Goal: Information Seeking & Learning: Learn about a topic

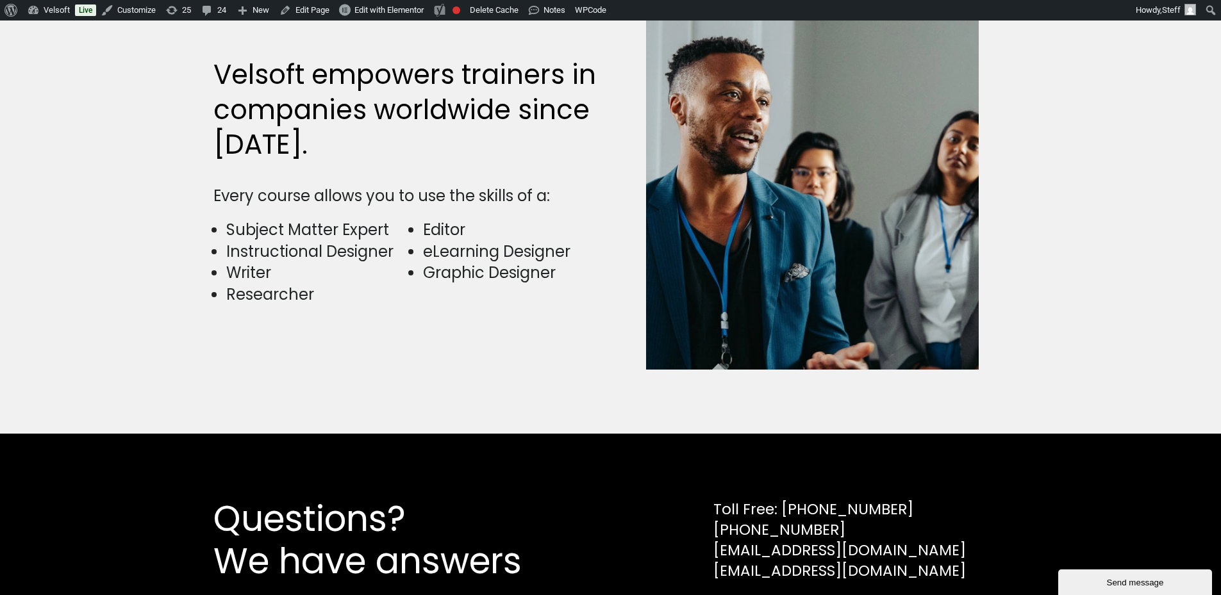
scroll to position [3139, 0]
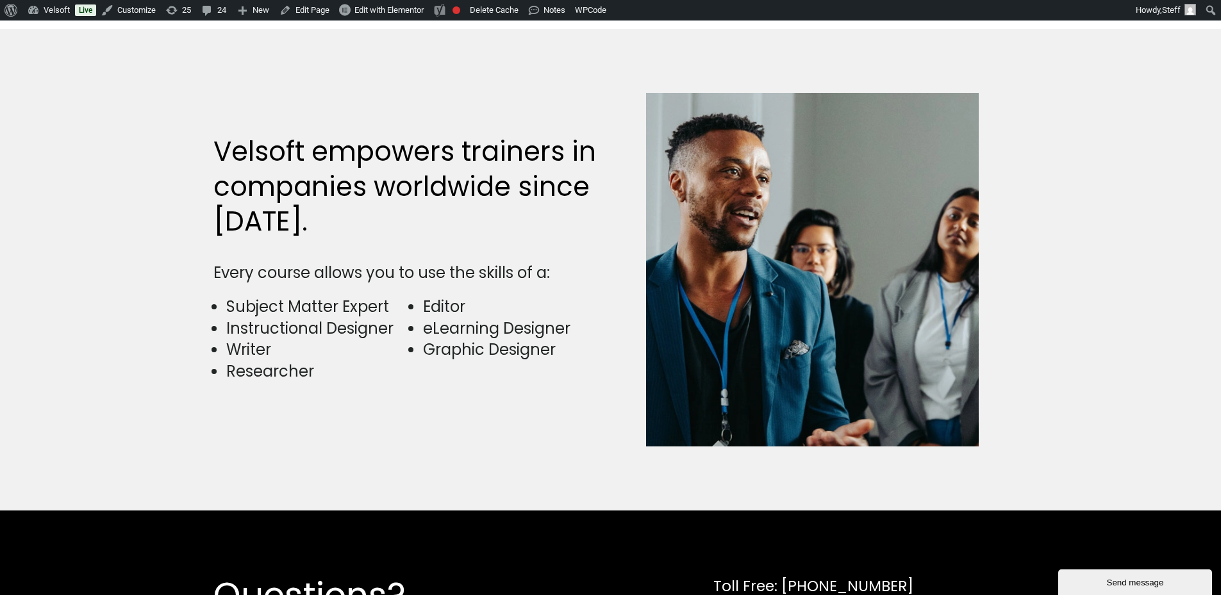
drag, startPoint x: 547, startPoint y: 277, endPoint x: 174, endPoint y: 256, distance: 373.5
click at [174, 256] on div "Velsoft empowers trainers in companies worldwide since [DATE]. Every course all…" at bounding box center [610, 270] width 1221 height 482
copy div "Every course allows you to use the skills of a"
click at [445, 387] on div "Subject Matter Expert Instructional Designer Writer Researcher Editor eLearning…" at bounding box center [408, 350] width 391 height 109
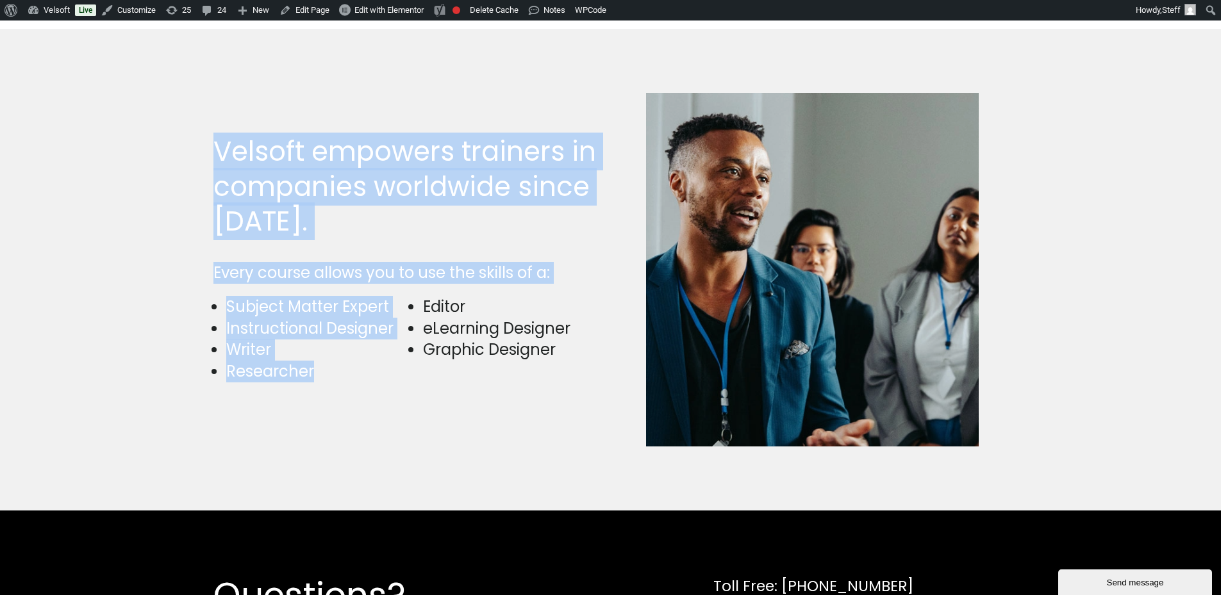
drag, startPoint x: 340, startPoint y: 383, endPoint x: 200, endPoint y: 133, distance: 286.6
click at [200, 133] on div "Velsoft empowers trainers in companies worldwide since [DATE]. Every course all…" at bounding box center [610, 270] width 1221 height 482
copy div "Velsoft empowers trainers in companies worldwide since [DATE]. Every course all…"
